Goal: Find specific page/section: Find specific page/section

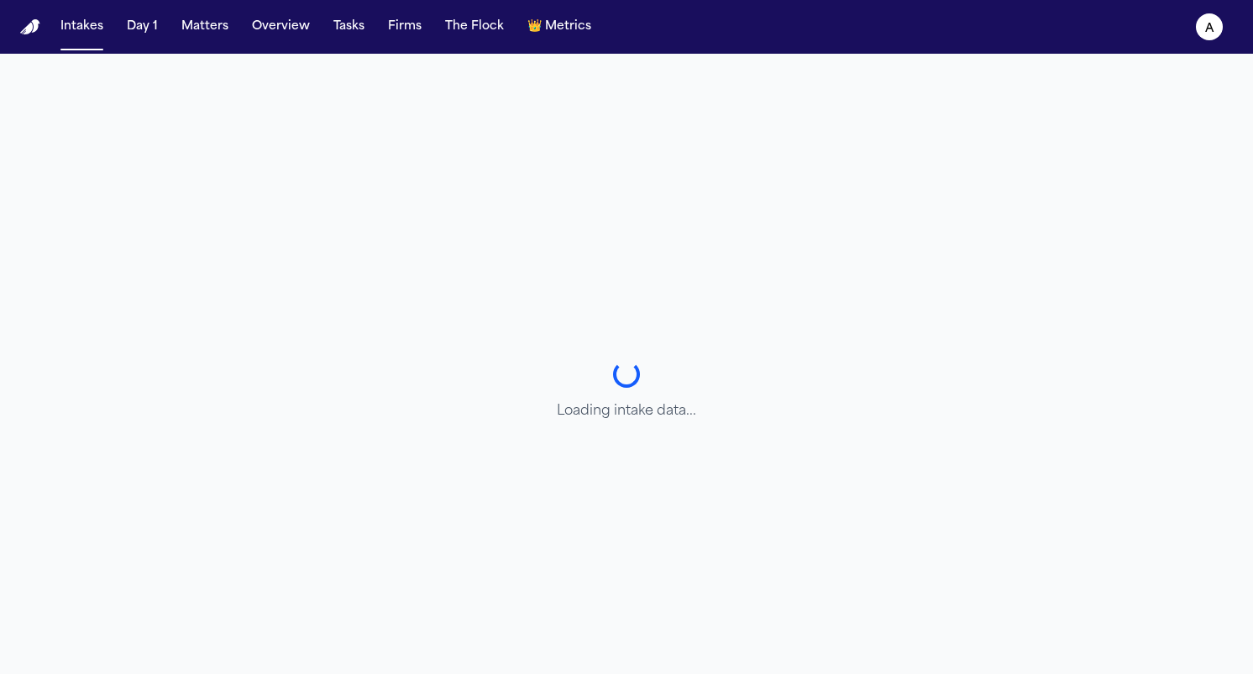
select select "**********"
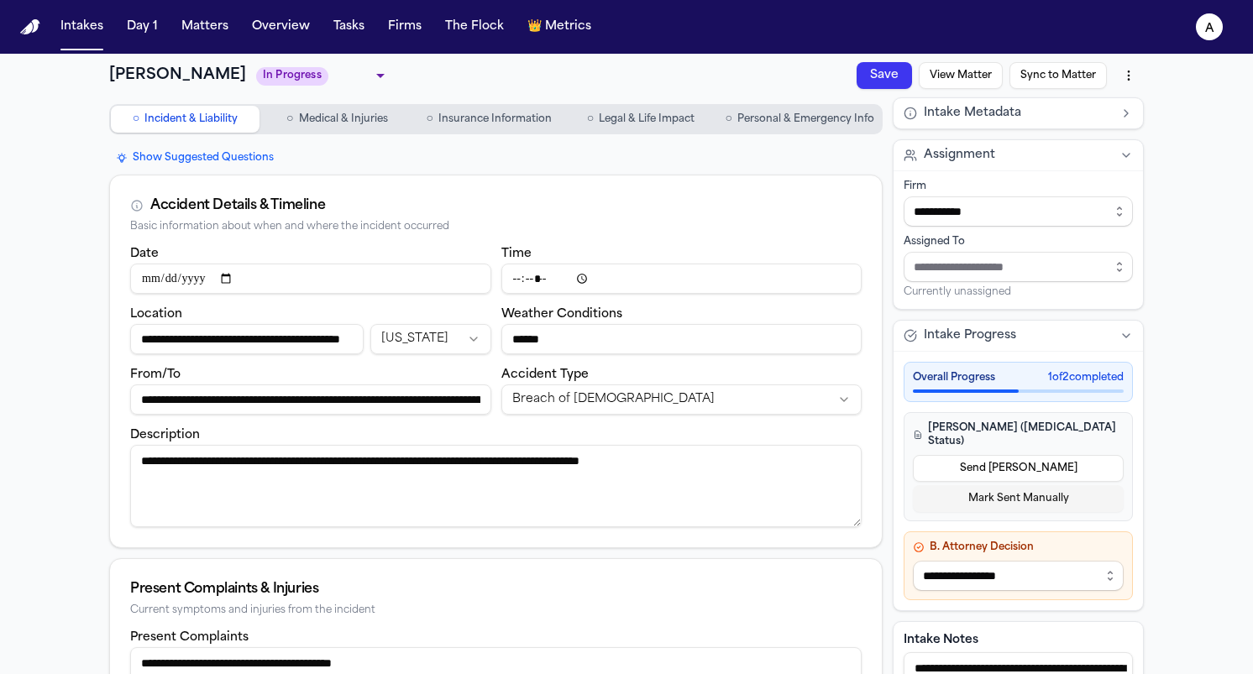
type input "**********"
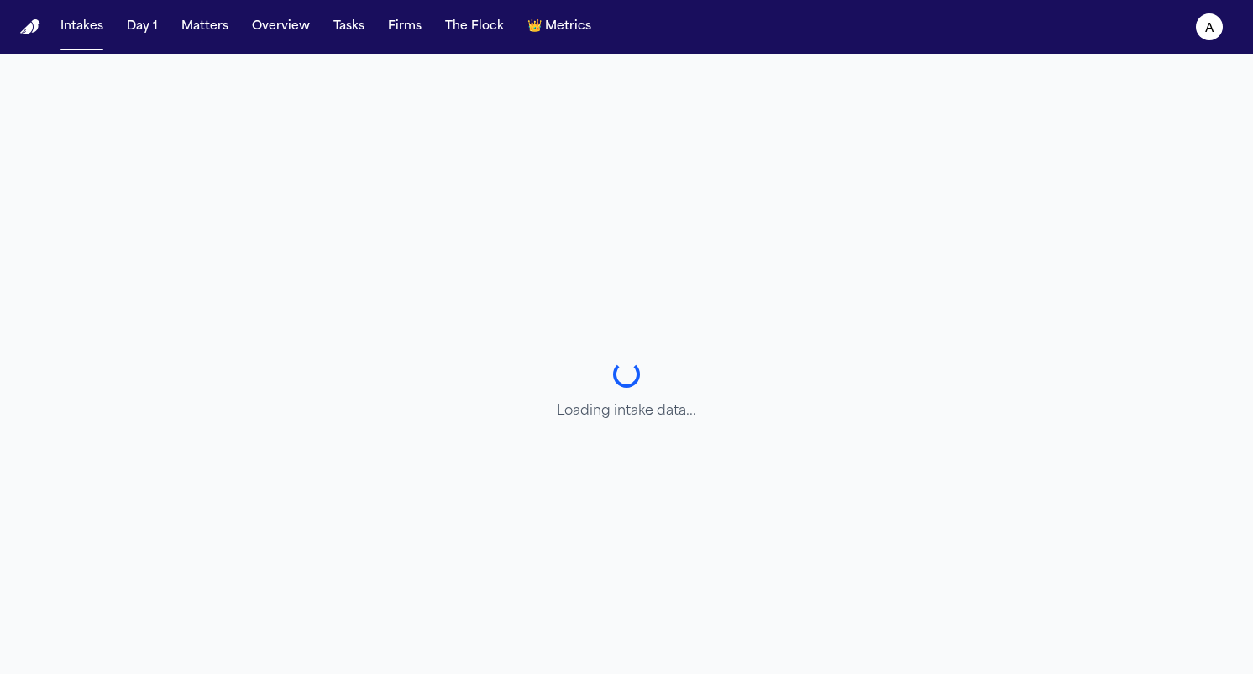
select select "**********"
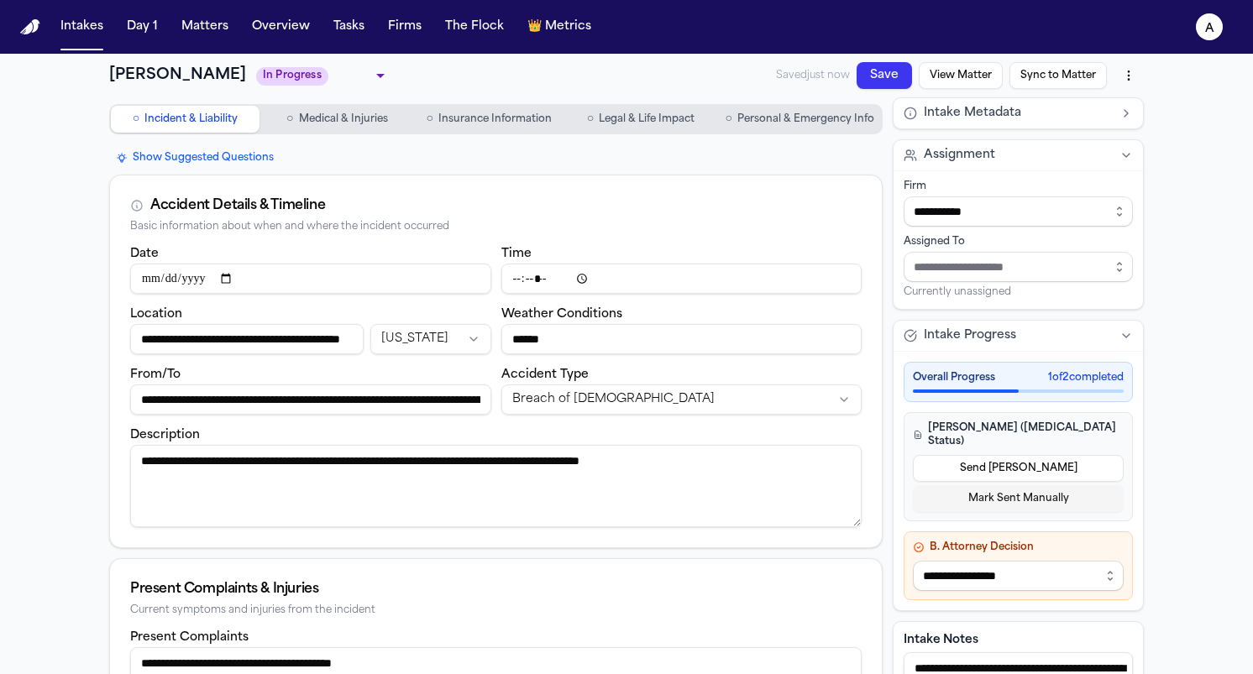
type input "**********"
